Goal: Task Accomplishment & Management: Manage account settings

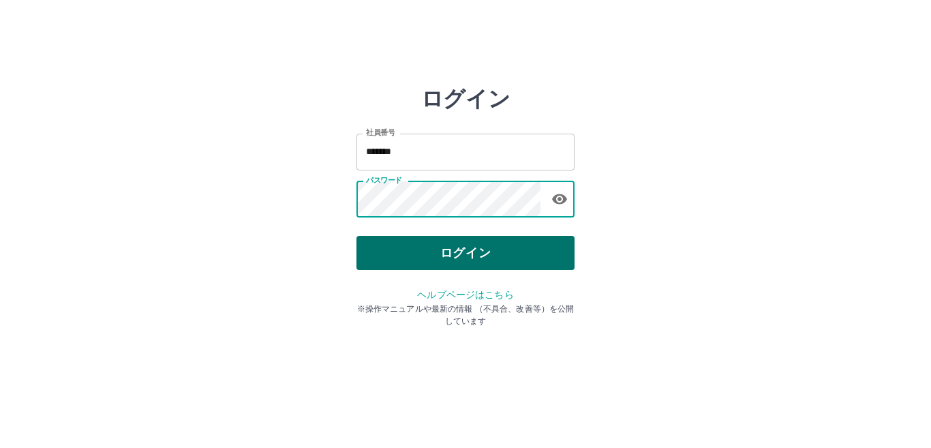
click at [394, 255] on button "ログイン" at bounding box center [465, 253] width 218 height 34
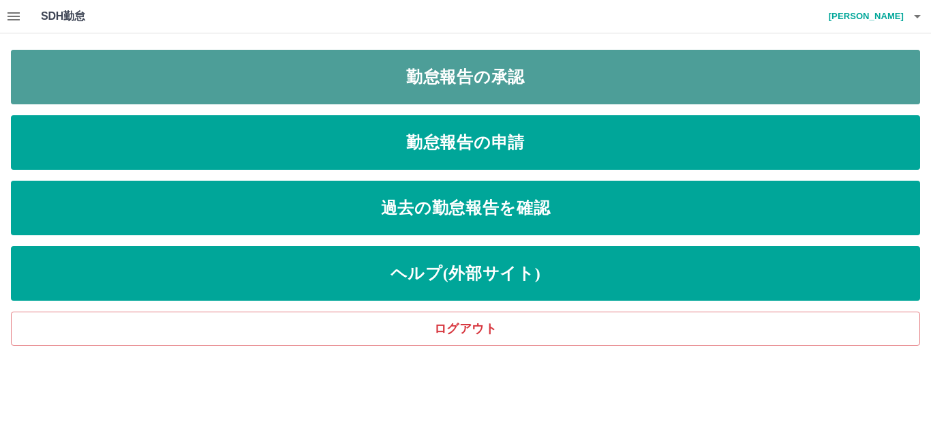
click at [363, 76] on link "勤怠報告の承認" at bounding box center [465, 77] width 909 height 55
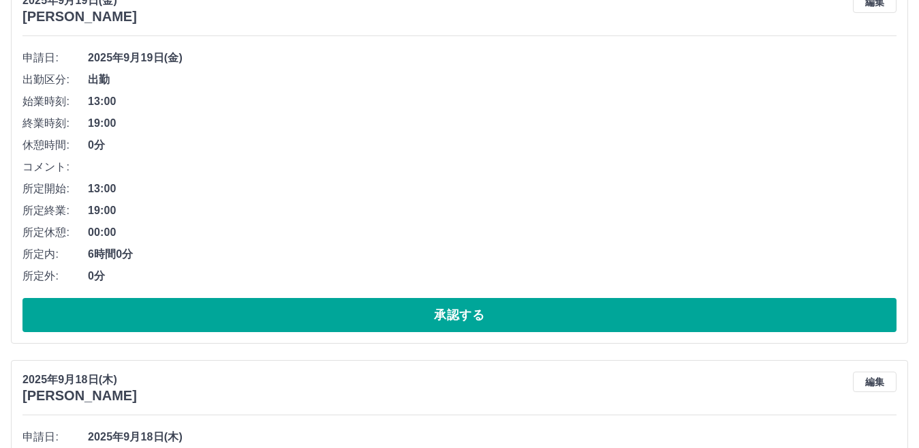
scroll to position [204, 0]
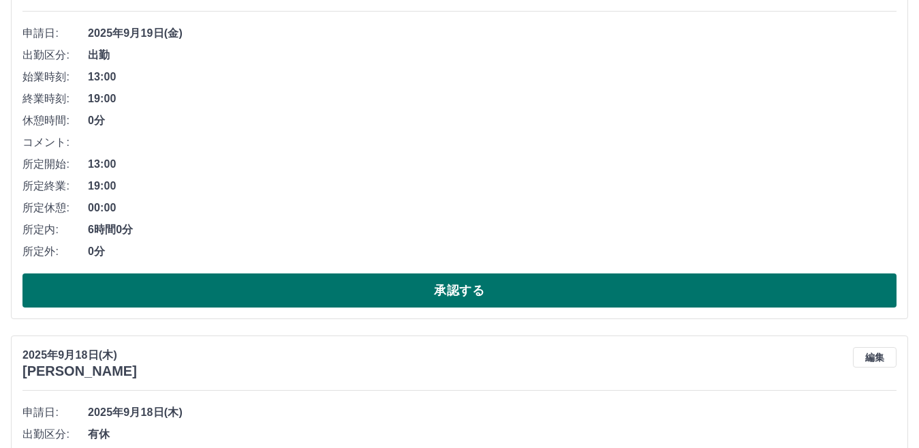
click at [328, 292] on button "承認する" at bounding box center [459, 290] width 874 height 34
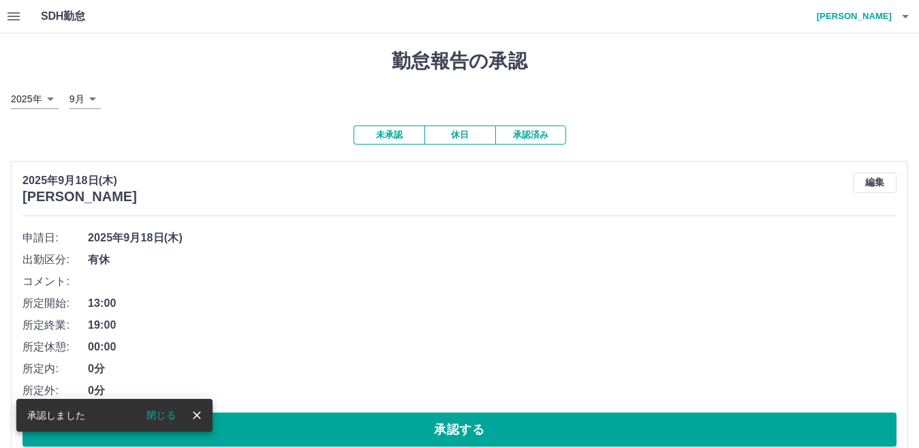
scroll to position [68, 0]
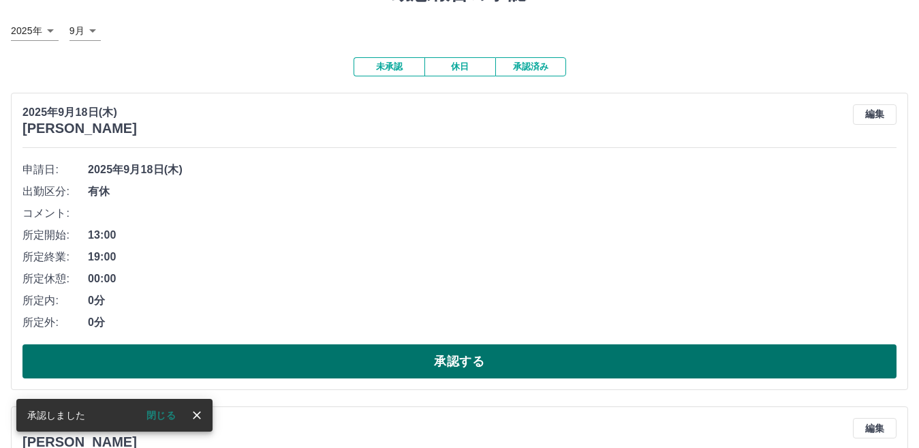
click at [405, 363] on button "承認する" at bounding box center [459, 361] width 874 height 34
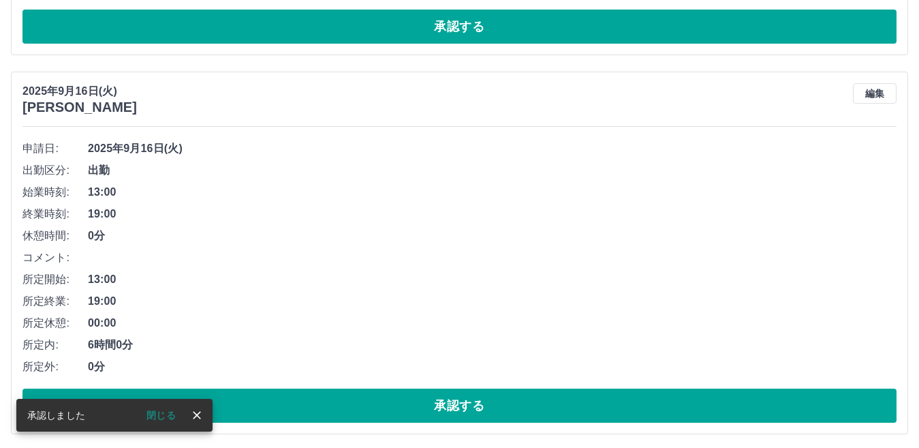
scroll to position [477, 0]
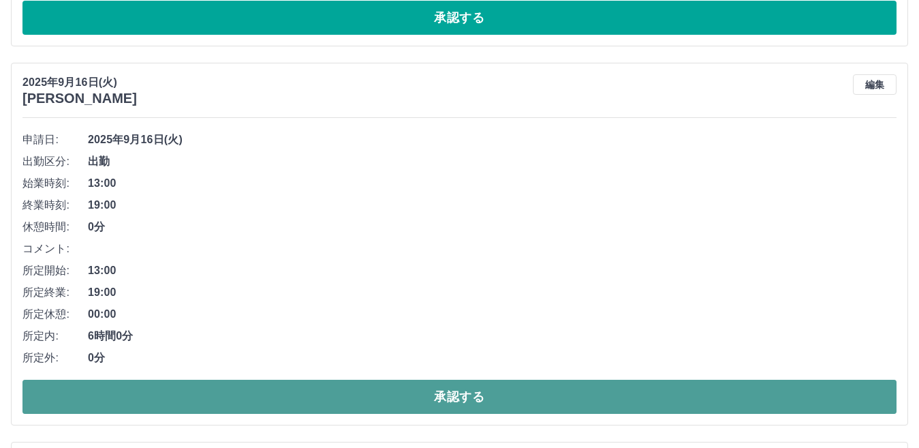
click at [425, 398] on button "承認する" at bounding box center [459, 397] width 874 height 34
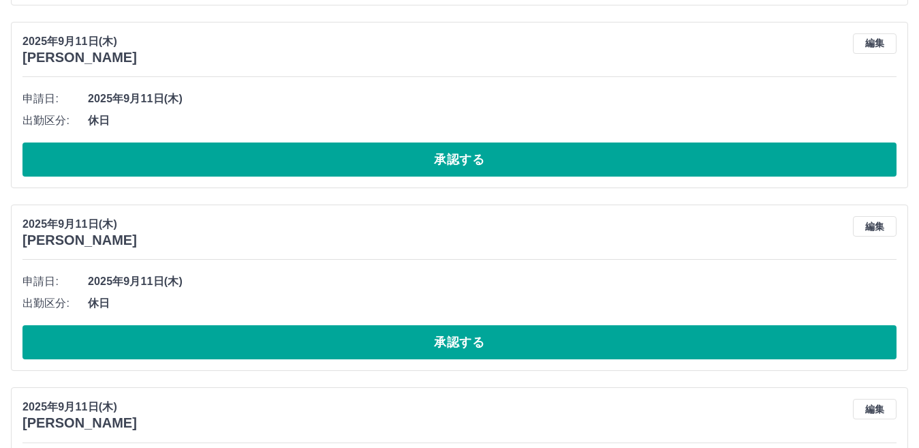
scroll to position [2521, 0]
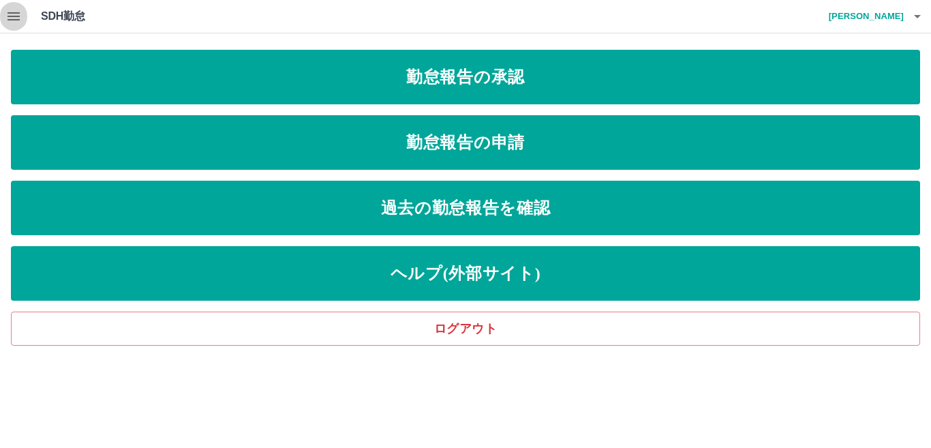
click at [14, 13] on icon "button" at bounding box center [13, 16] width 12 height 8
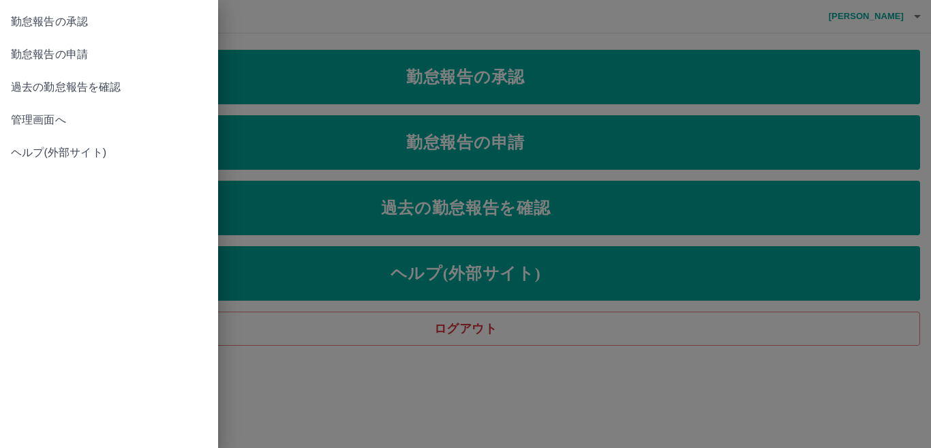
click at [57, 122] on span "管理画面へ" at bounding box center [109, 120] width 196 height 16
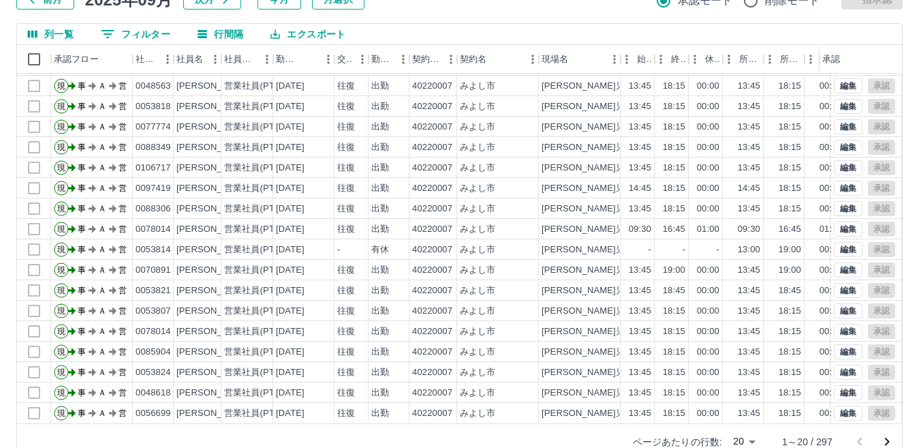
scroll to position [128, 0]
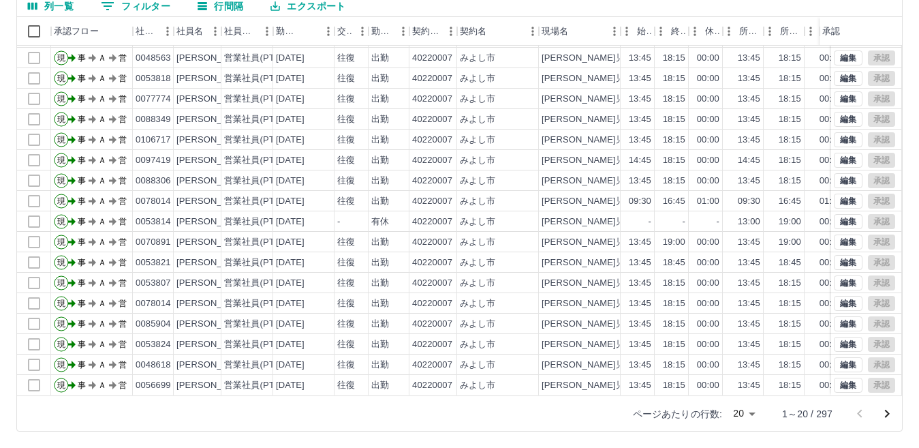
click at [889, 415] on icon "次のページへ" at bounding box center [887, 413] width 16 height 16
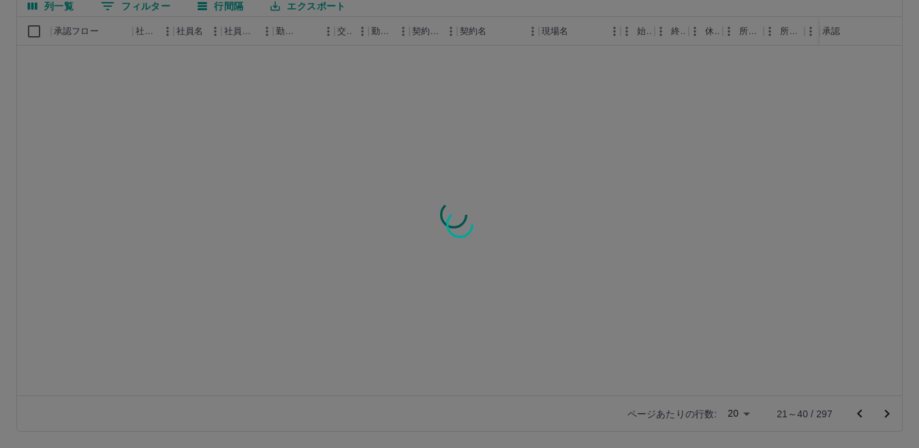
scroll to position [0, 0]
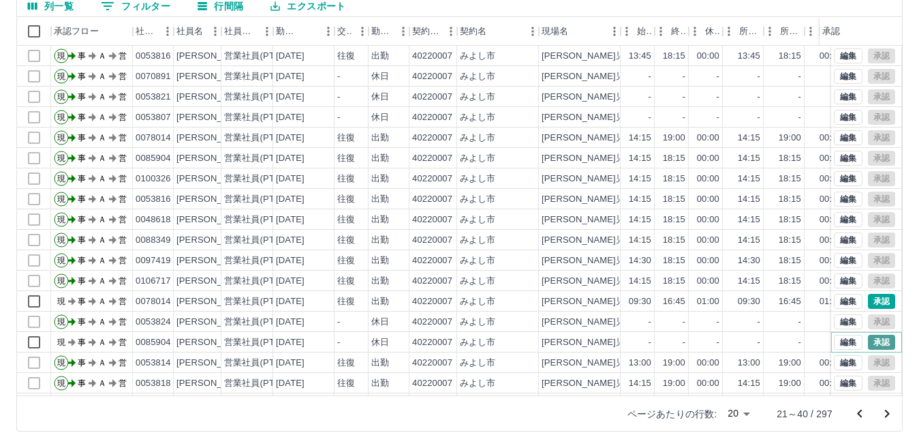
click at [870, 339] on button "承認" at bounding box center [881, 342] width 27 height 15
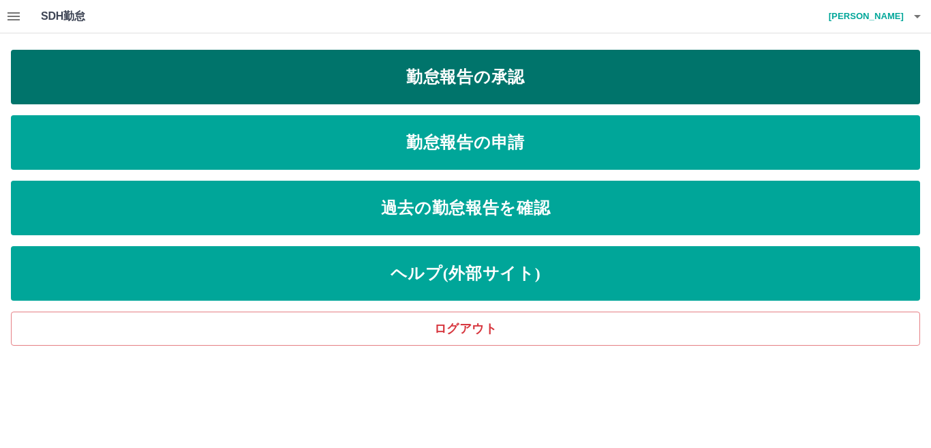
click at [486, 75] on link "勤怠報告の承認" at bounding box center [465, 77] width 909 height 55
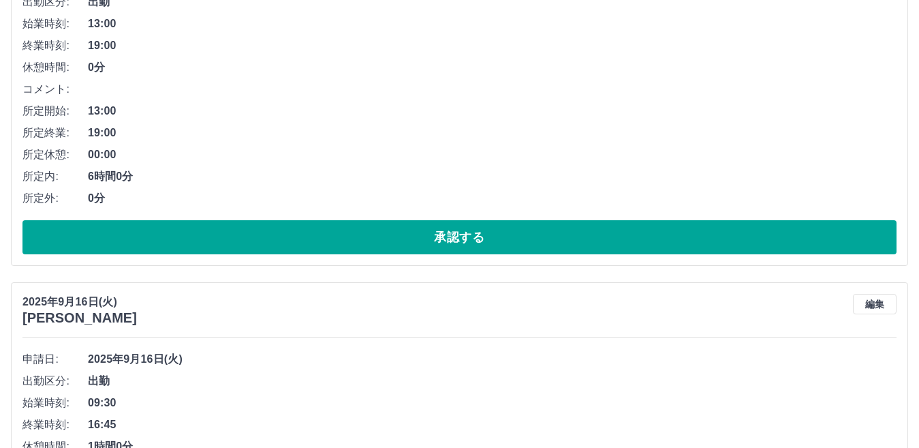
scroll to position [273, 0]
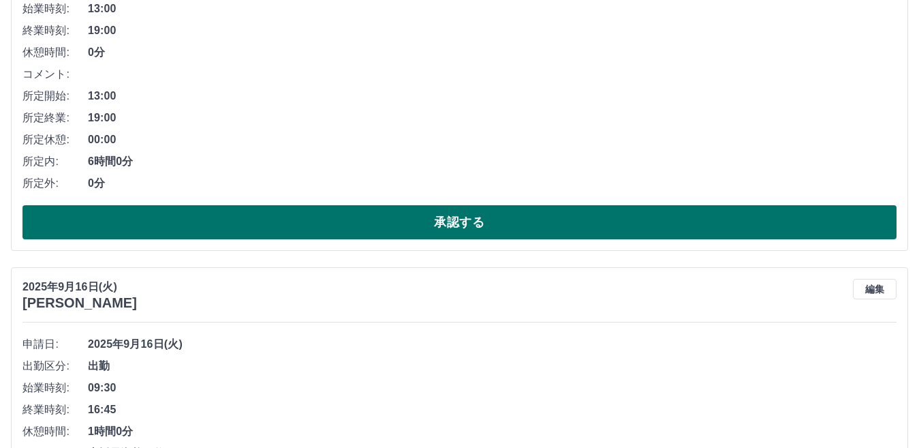
click at [440, 227] on button "承認する" at bounding box center [459, 222] width 874 height 34
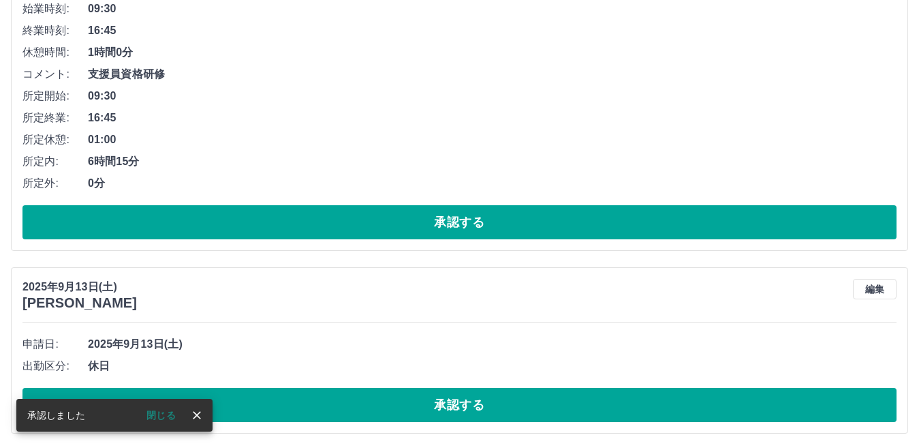
scroll to position [409, 0]
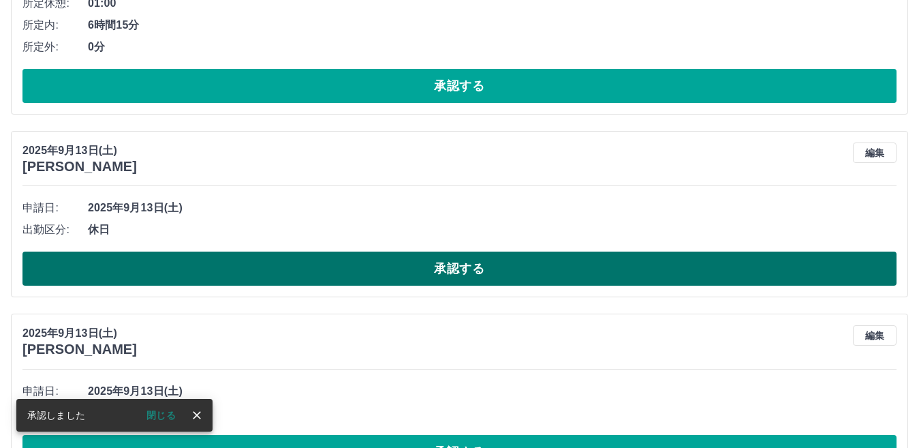
click at [350, 266] on button "承認する" at bounding box center [459, 268] width 874 height 34
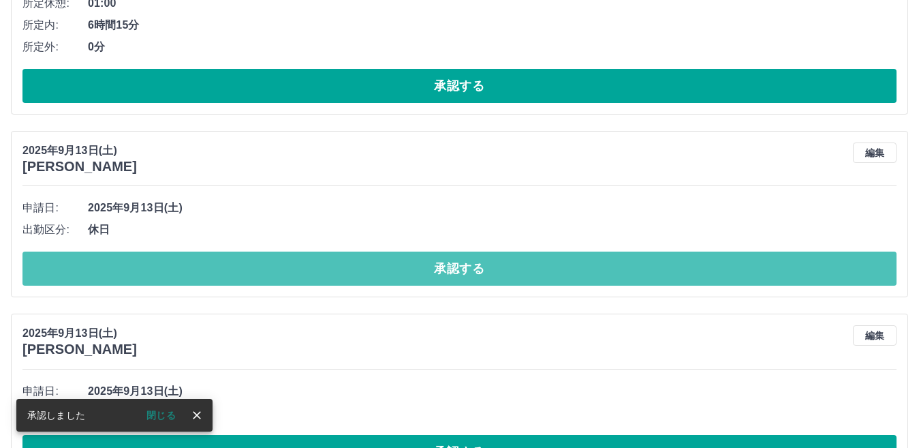
click at [350, 266] on button "承認する" at bounding box center [459, 268] width 874 height 34
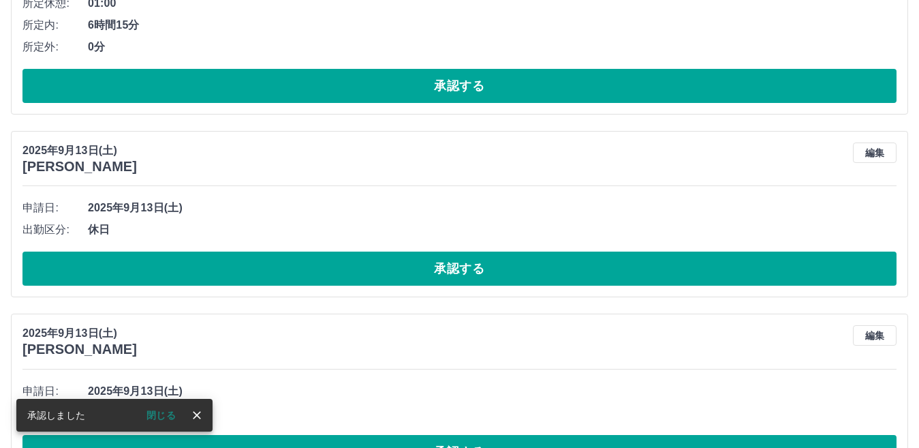
click at [350, 266] on button "承認する" at bounding box center [459, 268] width 874 height 34
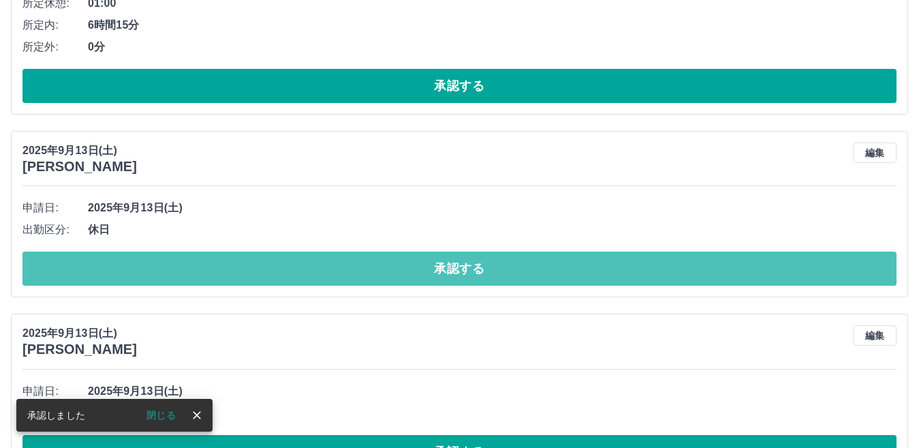
click at [350, 266] on button "承認する" at bounding box center [459, 268] width 874 height 34
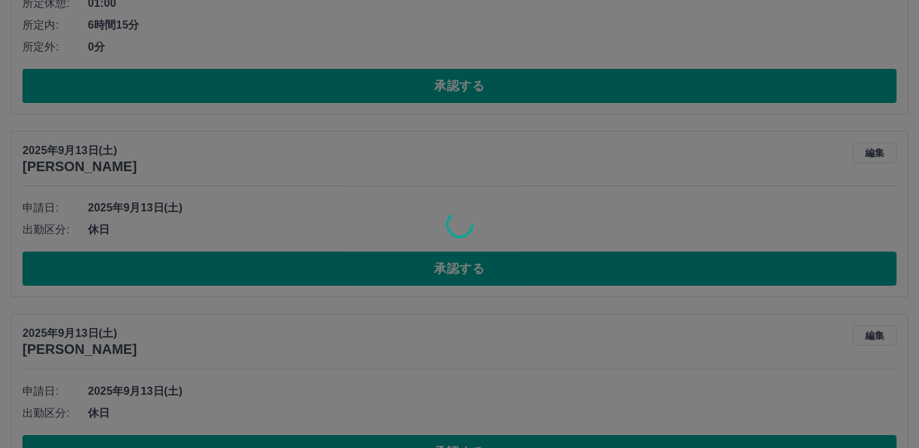
click at [358, 268] on div at bounding box center [459, 224] width 919 height 448
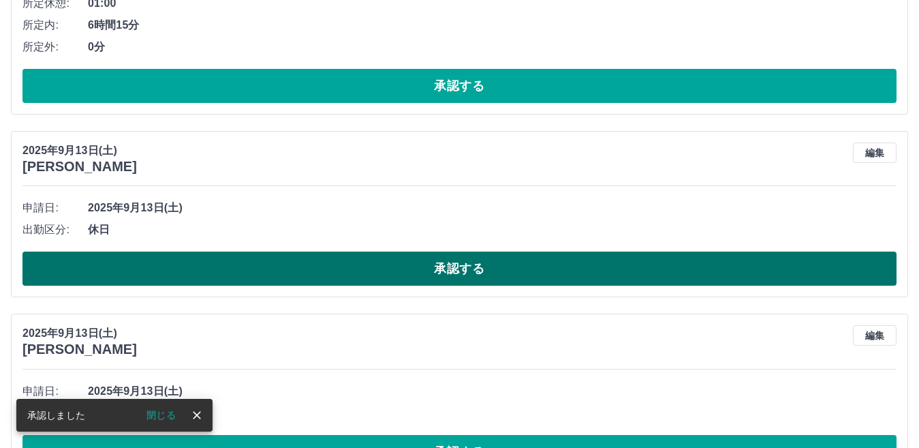
click at [367, 268] on button "承認する" at bounding box center [459, 268] width 874 height 34
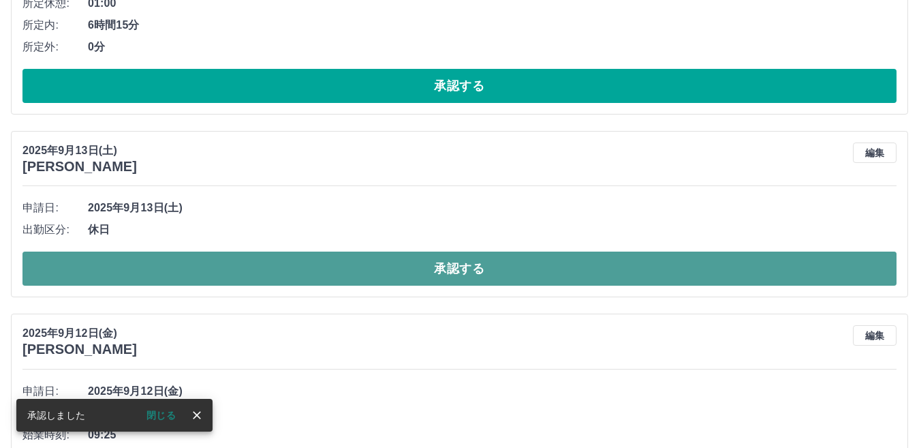
click at [376, 273] on button "承認する" at bounding box center [459, 268] width 874 height 34
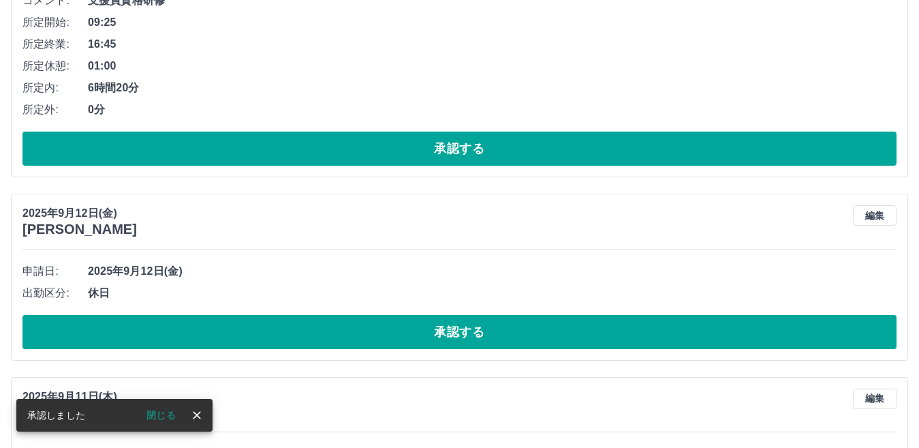
scroll to position [818, 0]
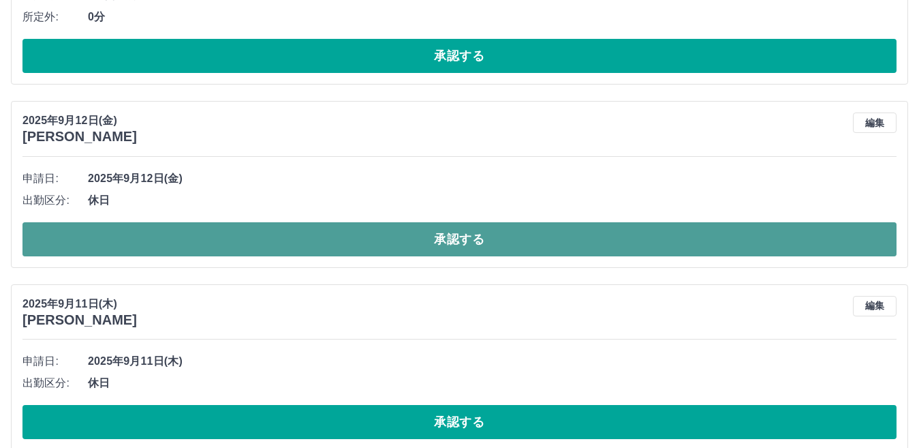
click at [414, 238] on button "承認する" at bounding box center [459, 239] width 874 height 34
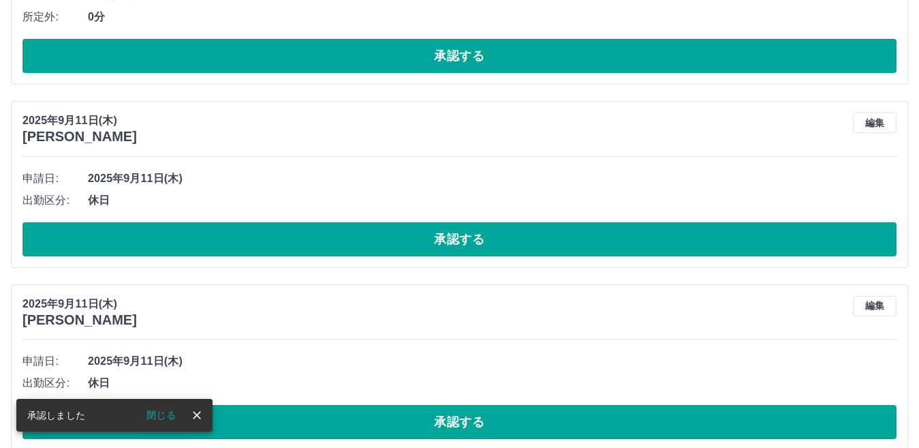
click at [414, 238] on button "承認する" at bounding box center [459, 239] width 874 height 34
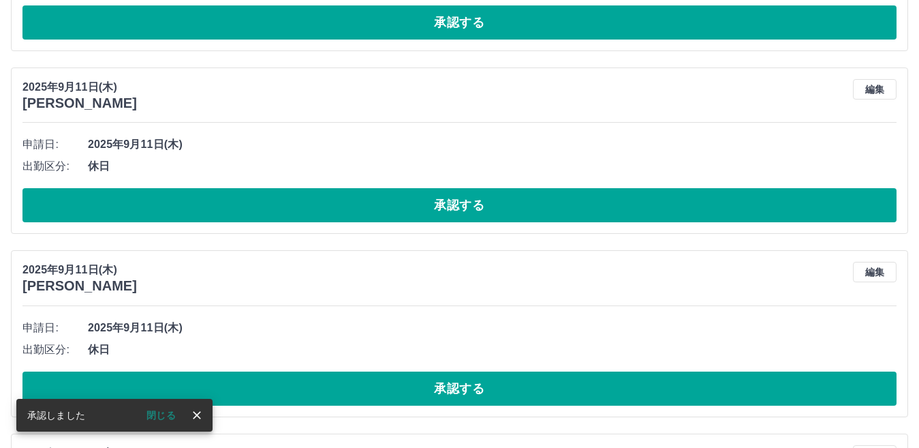
scroll to position [1227, 0]
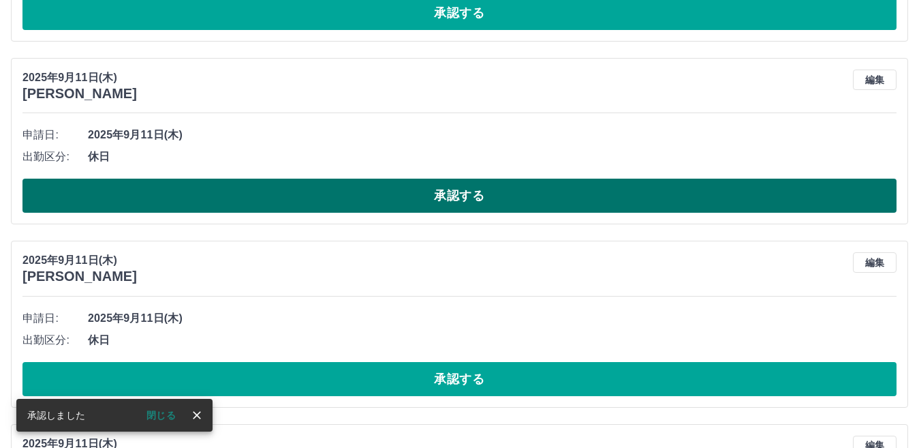
click at [436, 198] on button "承認する" at bounding box center [459, 196] width 874 height 34
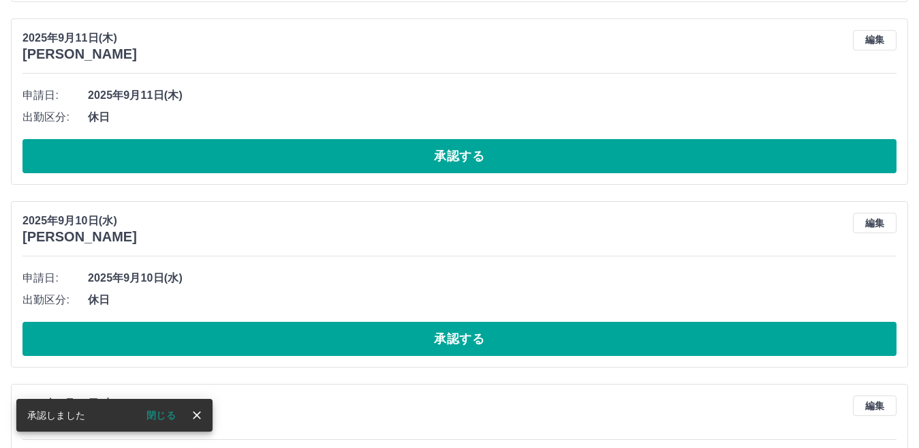
scroll to position [1635, 0]
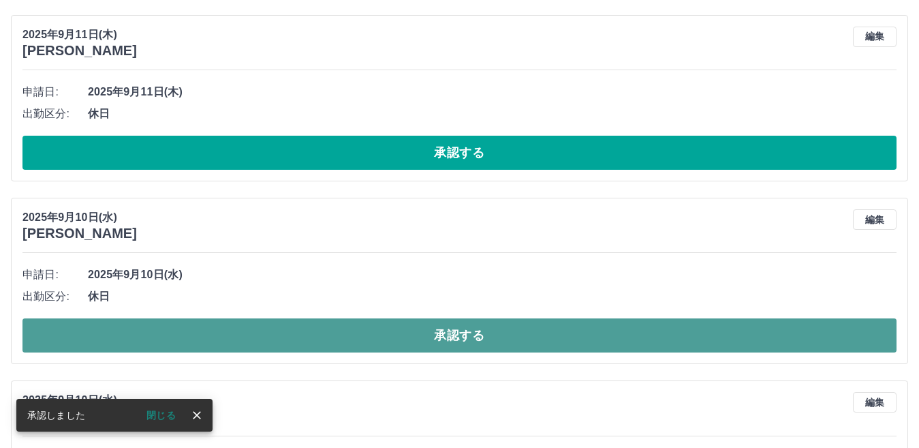
click at [407, 336] on button "承認する" at bounding box center [459, 335] width 874 height 34
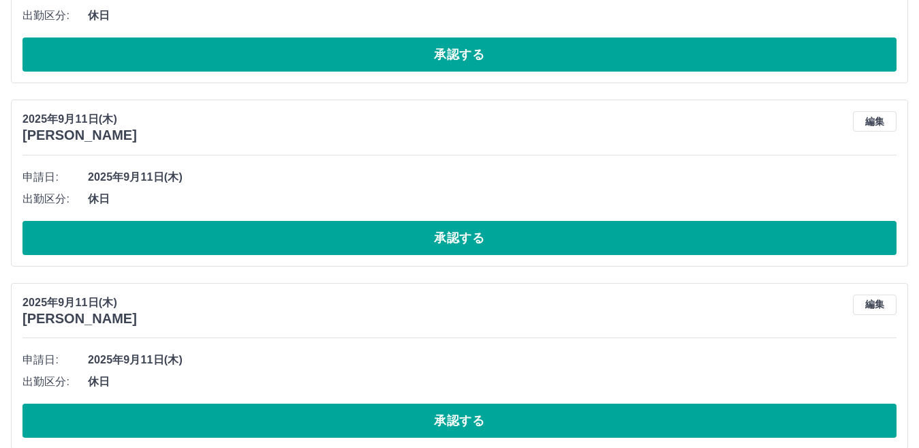
scroll to position [1124, 0]
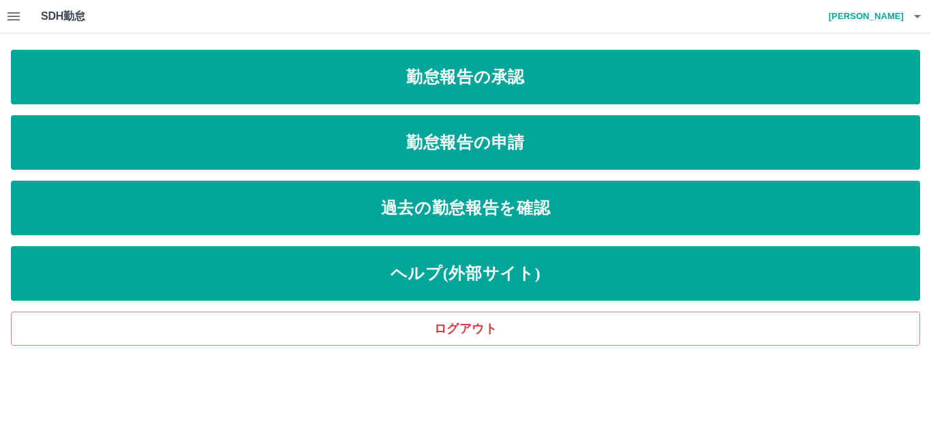
click at [917, 17] on icon "button" at bounding box center [917, 16] width 7 height 3
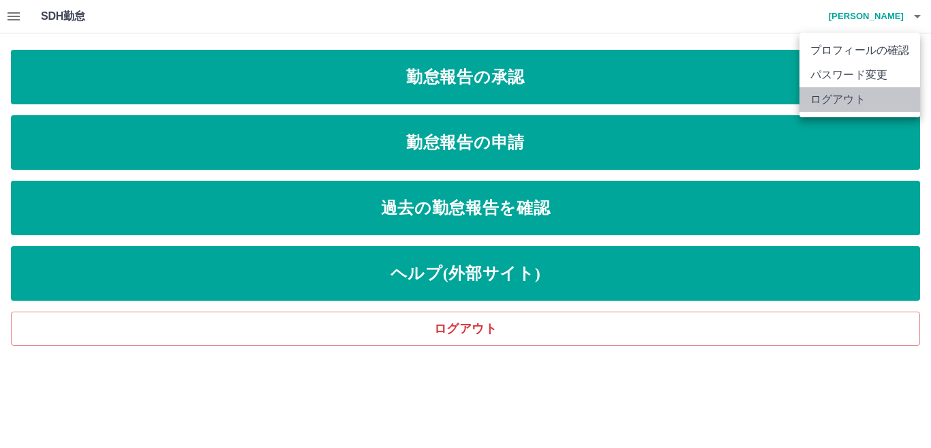
click at [843, 100] on li "ログアウト" at bounding box center [859, 99] width 121 height 25
